Goal: Navigation & Orientation: Find specific page/section

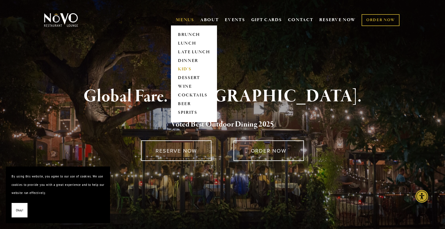
click at [184, 72] on link "KID'S" at bounding box center [194, 69] width 36 height 9
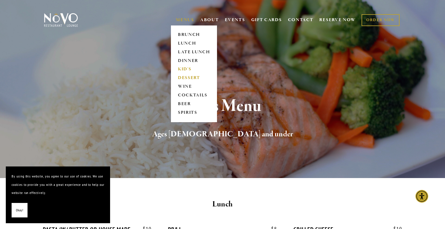
click at [180, 78] on link "DESSERT" at bounding box center [194, 78] width 36 height 9
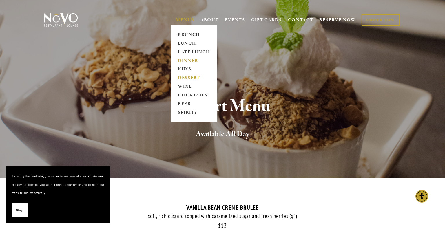
click at [185, 59] on link "DINNER" at bounding box center [194, 61] width 36 height 9
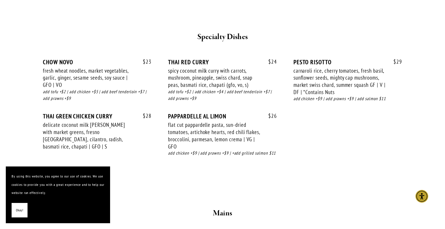
scroll to position [786, 0]
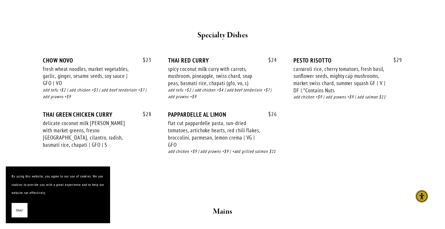
click at [244, 76] on div "spicy coconut milk curry with carrots, mushroom, pineapple, swiss chard, snap p…" at bounding box center [214, 76] width 92 height 21
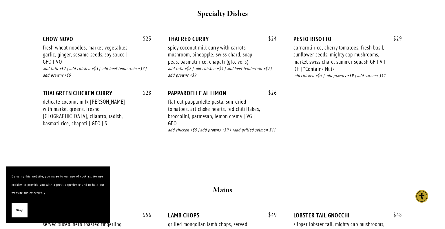
scroll to position [812, 0]
